Goal: Task Accomplishment & Management: Complete application form

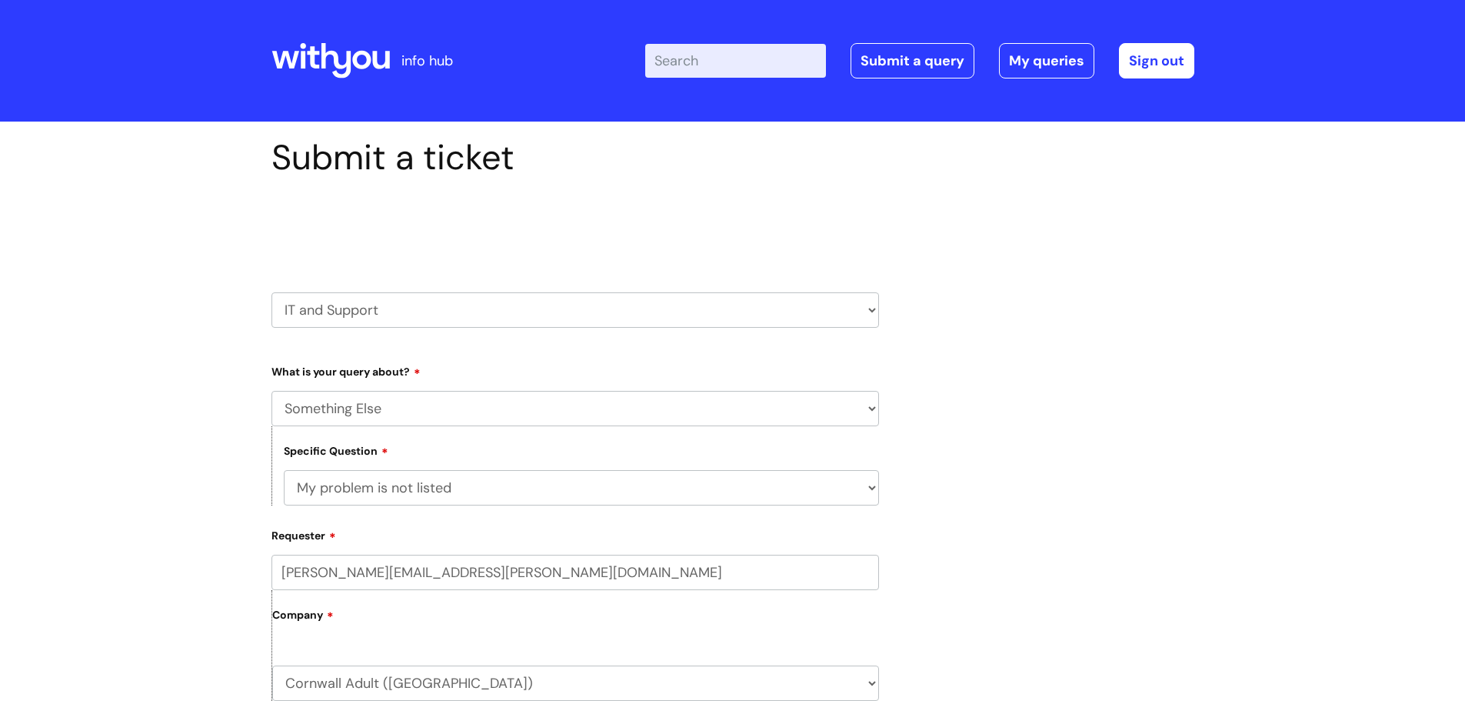
select select "Something Else"
select select "My problem is not listed"
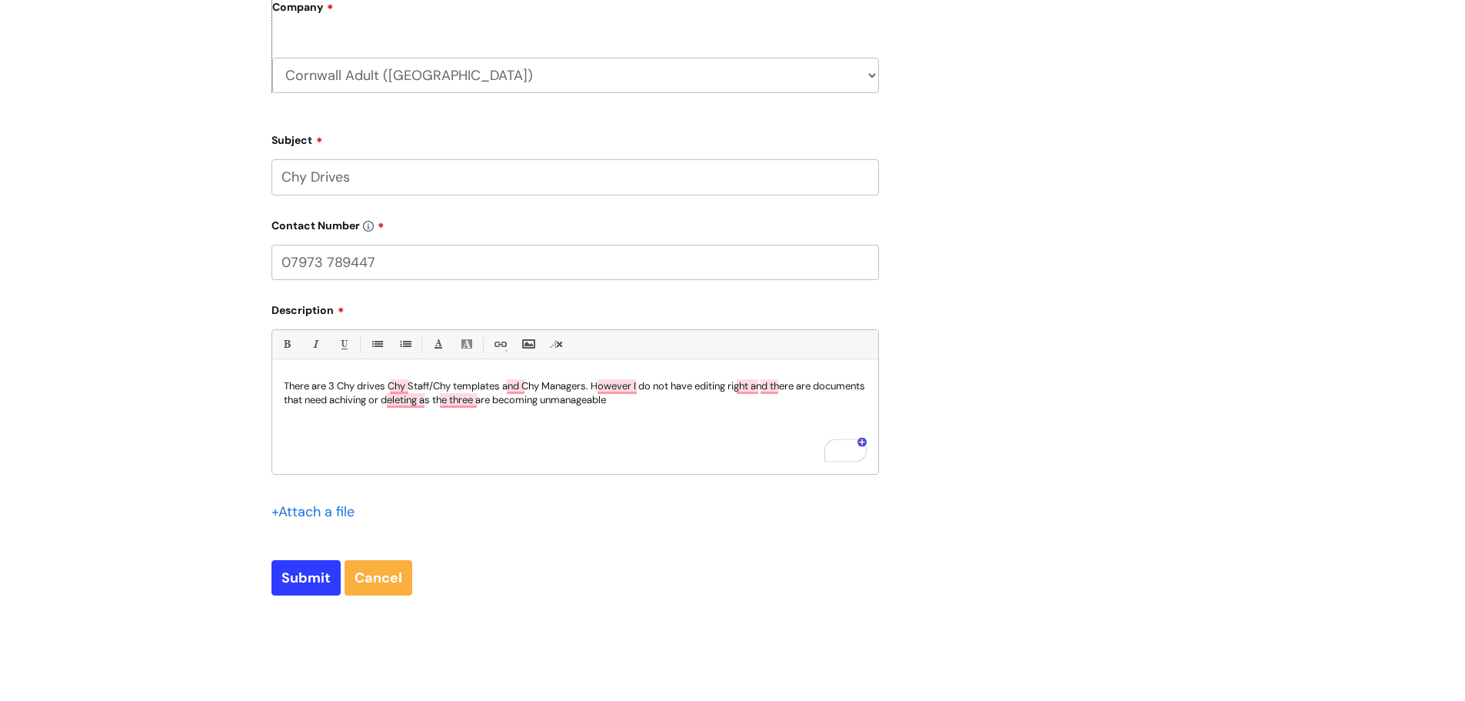
click at [707, 405] on p "There are 3 Chy drives Chy Staff/Chy templates and Chy Managers. However I do n…" at bounding box center [575, 393] width 583 height 28
click at [675, 424] on span "unmanageable, knowing" at bounding box center [676, 423] width 143 height 13
click at [616, 400] on div "However ," at bounding box center [625, 410] width 55 height 25
click at [404, 415] on span "Chy" at bounding box center [412, 409] width 22 height 13
click at [404, 401] on p "There are 3 Chy drives: Chy Staff/Chy templates and Chy Managers. However, I do…" at bounding box center [575, 400] width 583 height 42
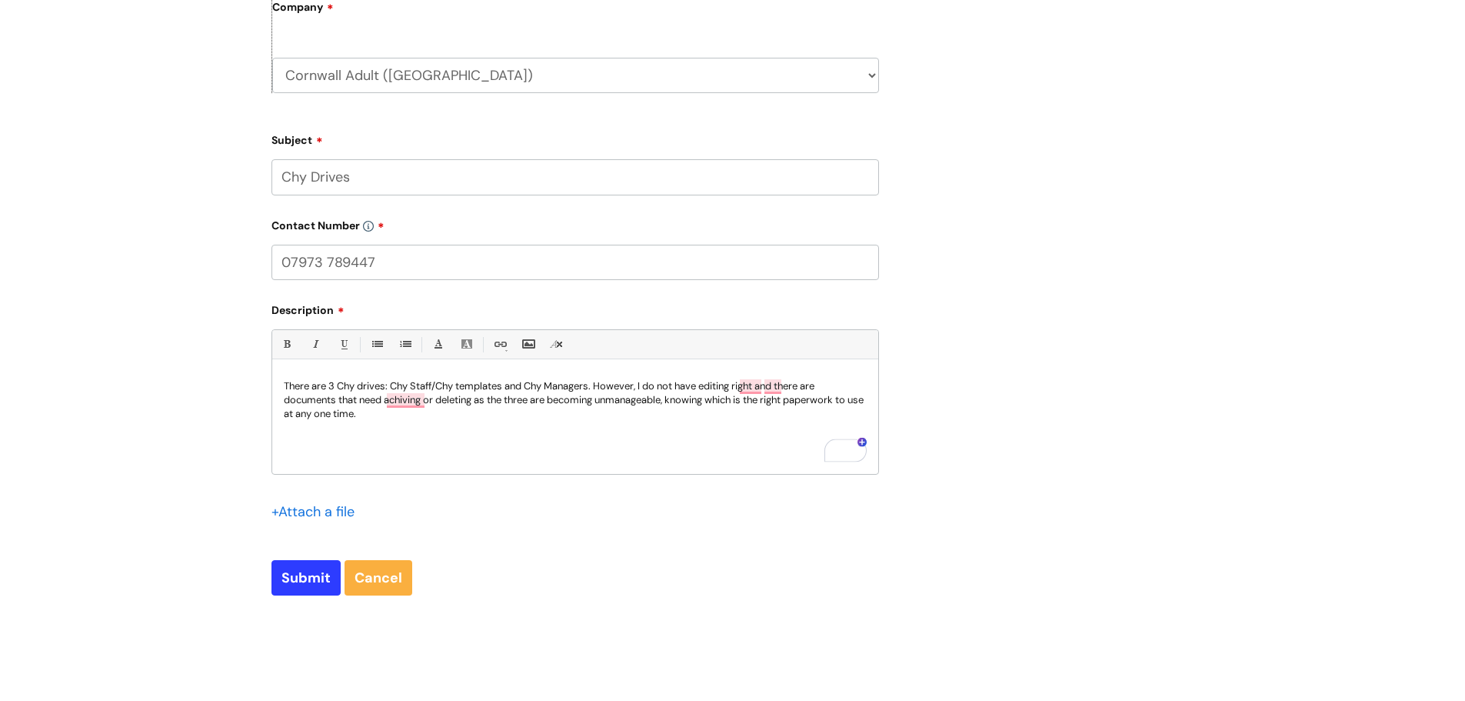
click at [644, 426] on div "There are 3 Chy drives: Chy Staff/Chy templates and Chy Managers. However, I do…" at bounding box center [575, 421] width 606 height 106
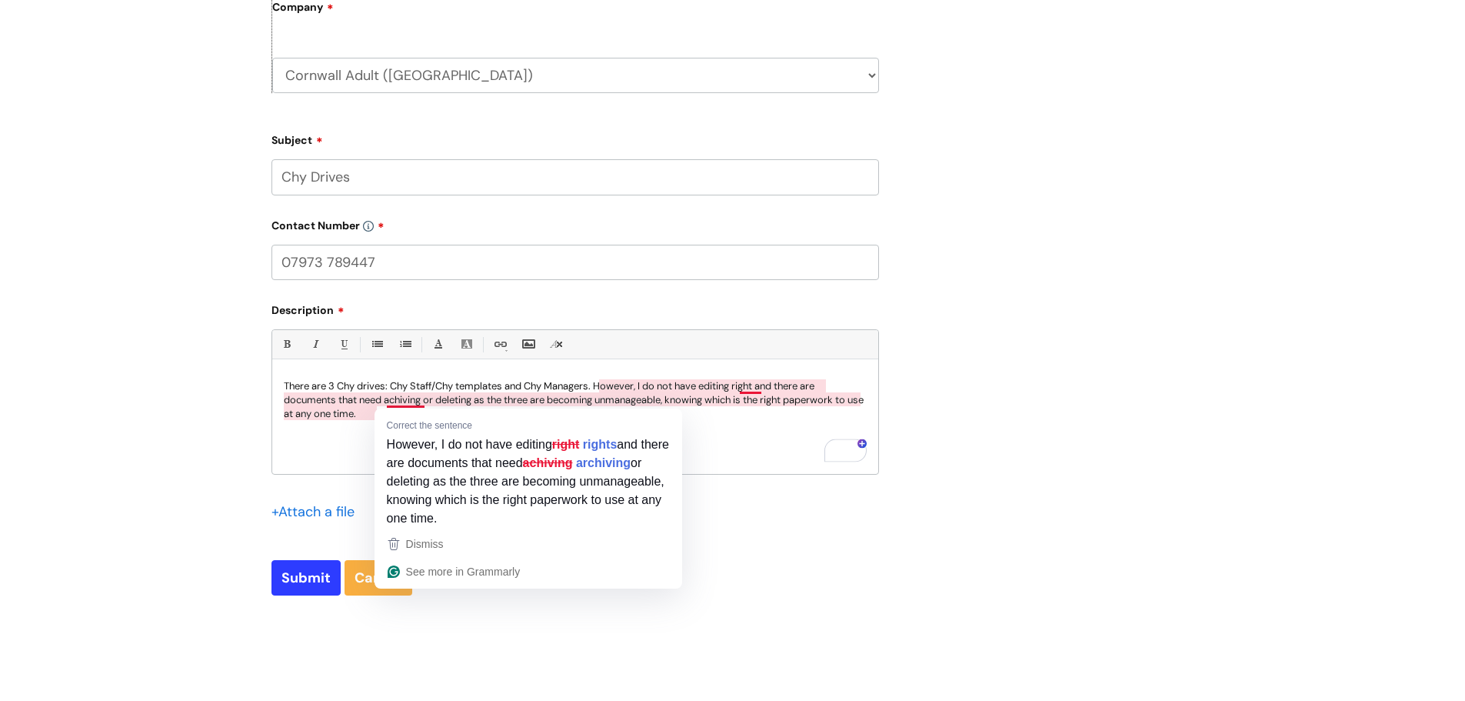
click at [392, 402] on p "There are 3 Chy drives: Chy Staff/Chy templates and Chy Managers. However, I do…" at bounding box center [575, 400] width 583 height 42
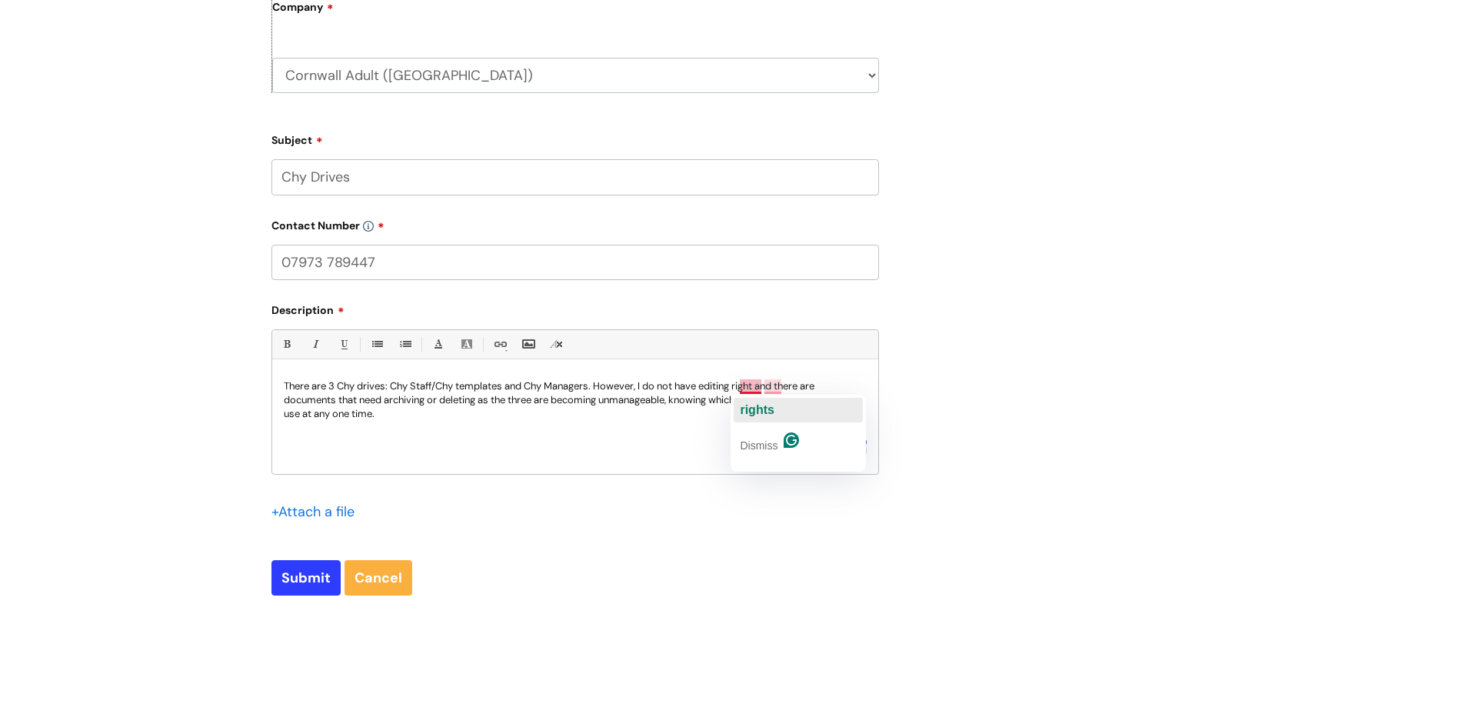
click at [752, 413] on span "rights" at bounding box center [757, 409] width 34 height 13
click at [794, 415] on span "and" at bounding box center [787, 409] width 21 height 13
click at [305, 584] on input "Submit" at bounding box center [306, 577] width 69 height 35
type input "Please Wait..."
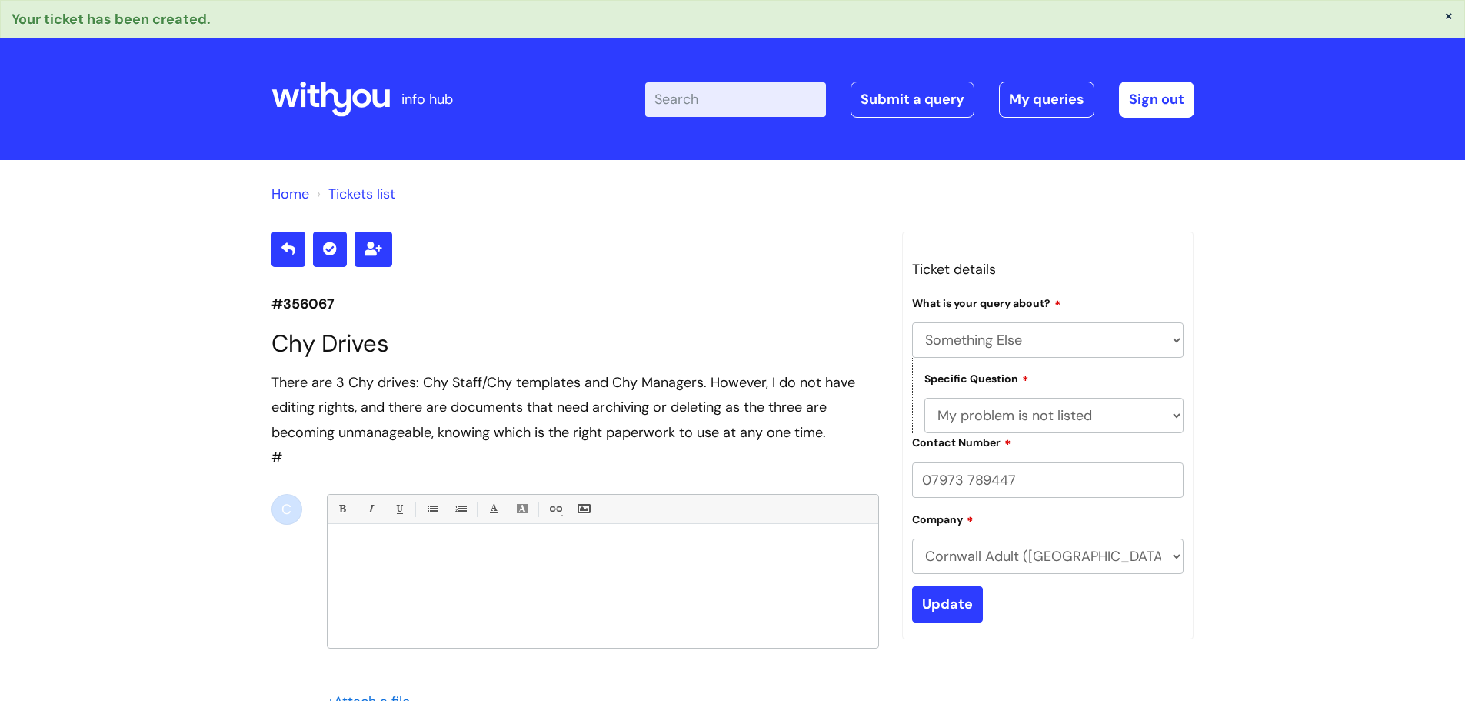
select select "Something Else"
select select "My problem is not listed"
